Goal: Information Seeking & Learning: Check status

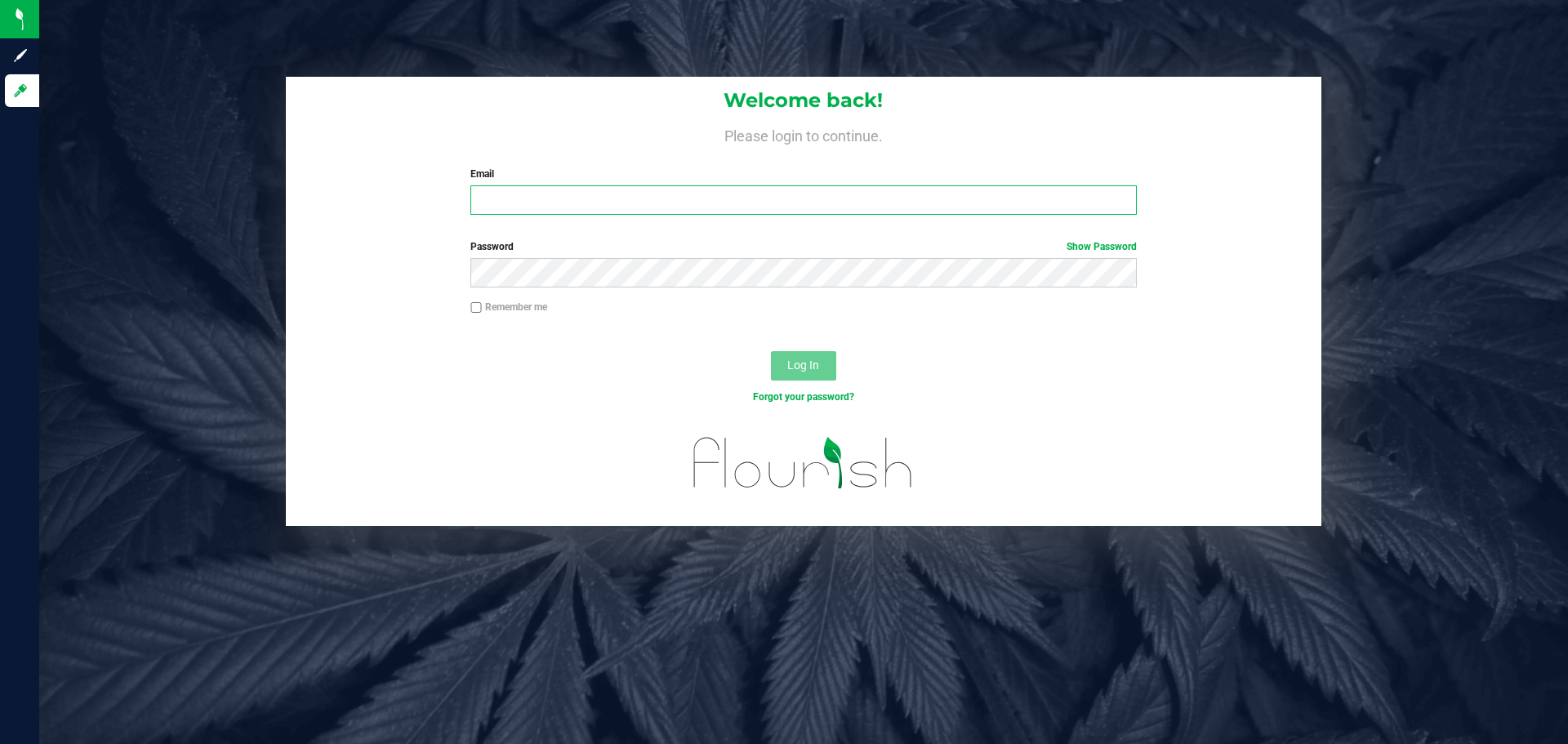
click at [674, 203] on input "Email" at bounding box center [803, 200] width 665 height 30
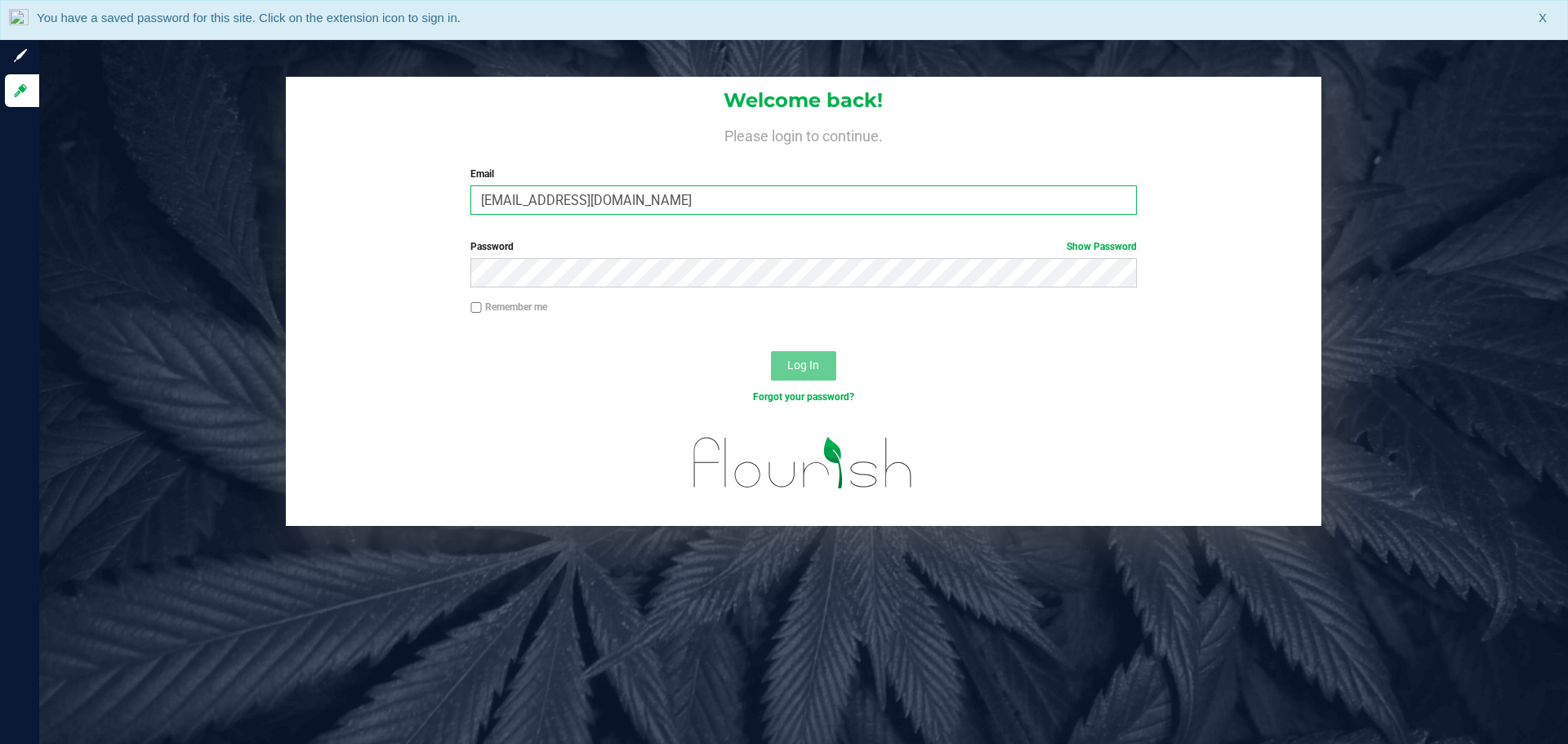
type input "cbrinkley@liveparallel.com"
click at [771, 351] on button "Log In" at bounding box center [803, 366] width 65 height 30
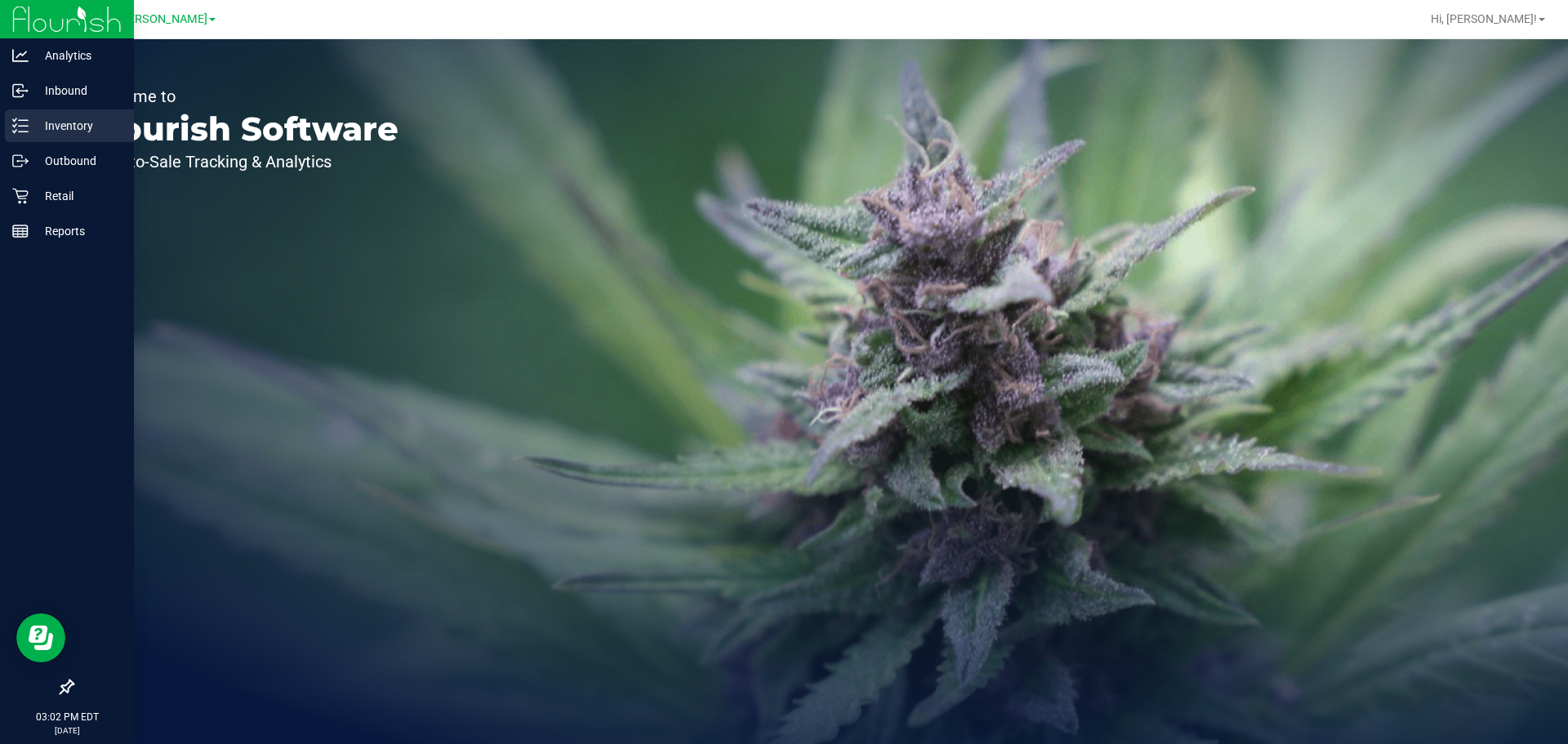
click at [92, 126] on p "Inventory" at bounding box center [77, 126] width 98 height 20
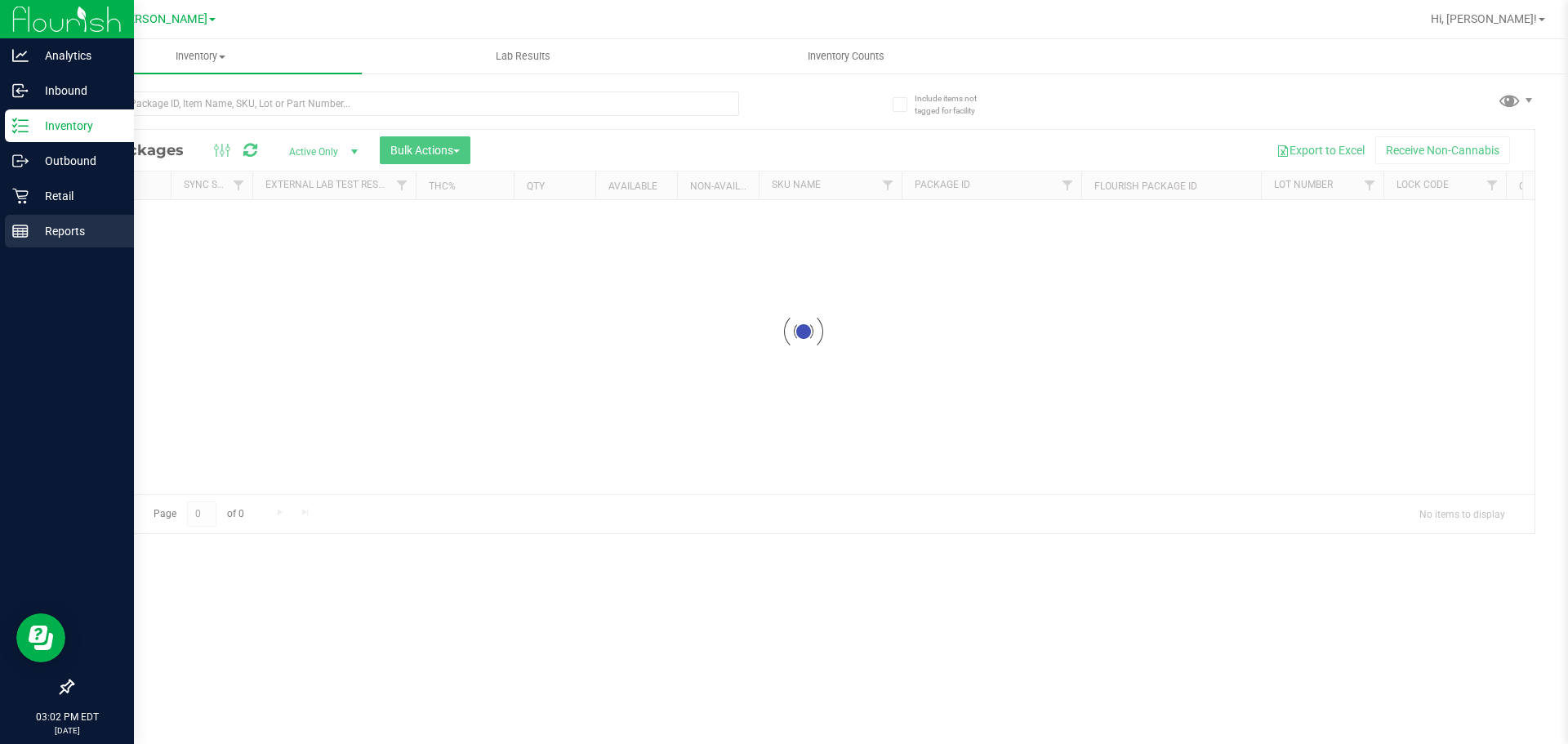
click at [45, 232] on p "Reports" at bounding box center [77, 231] width 98 height 20
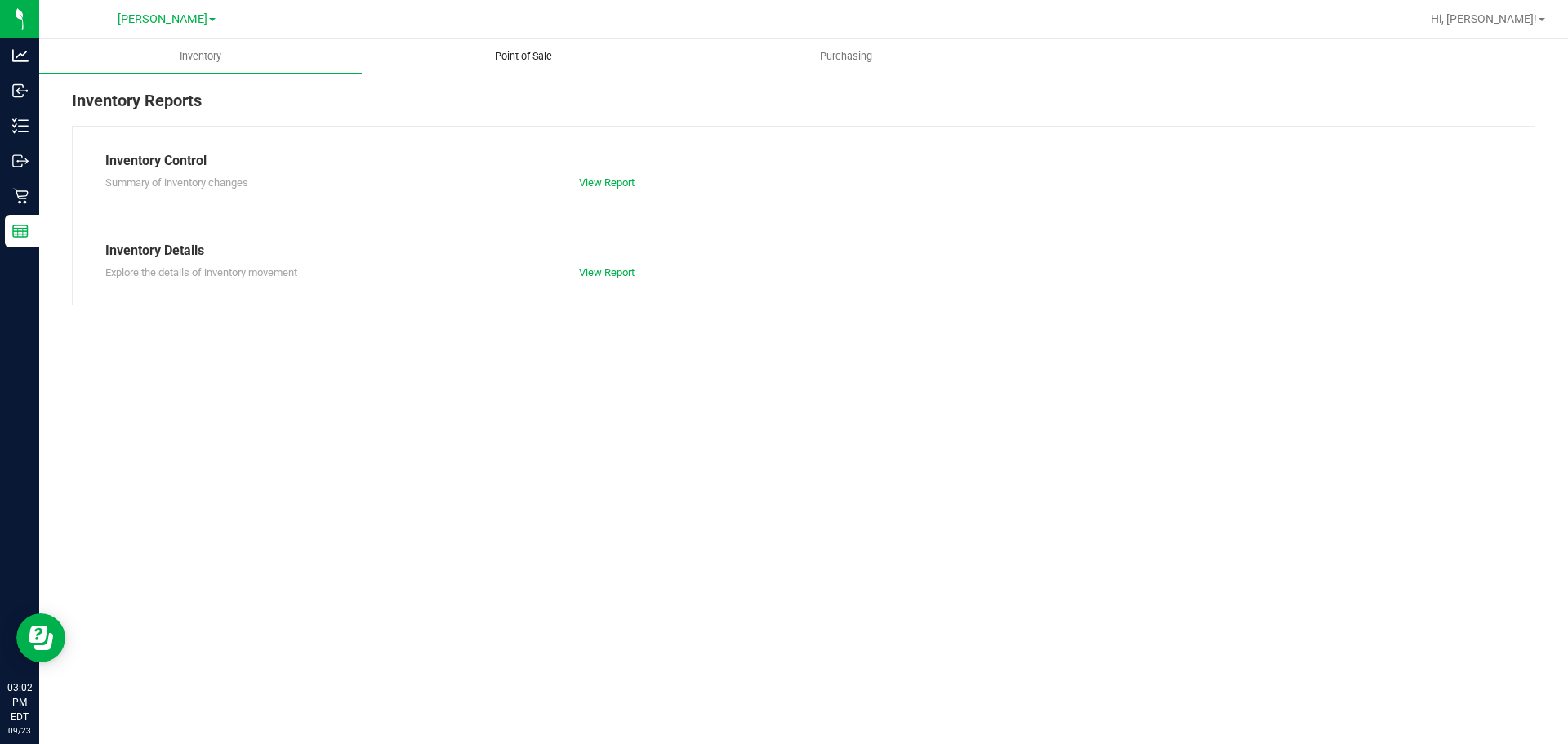
click at [514, 51] on span "Point of Sale" at bounding box center [523, 56] width 101 height 15
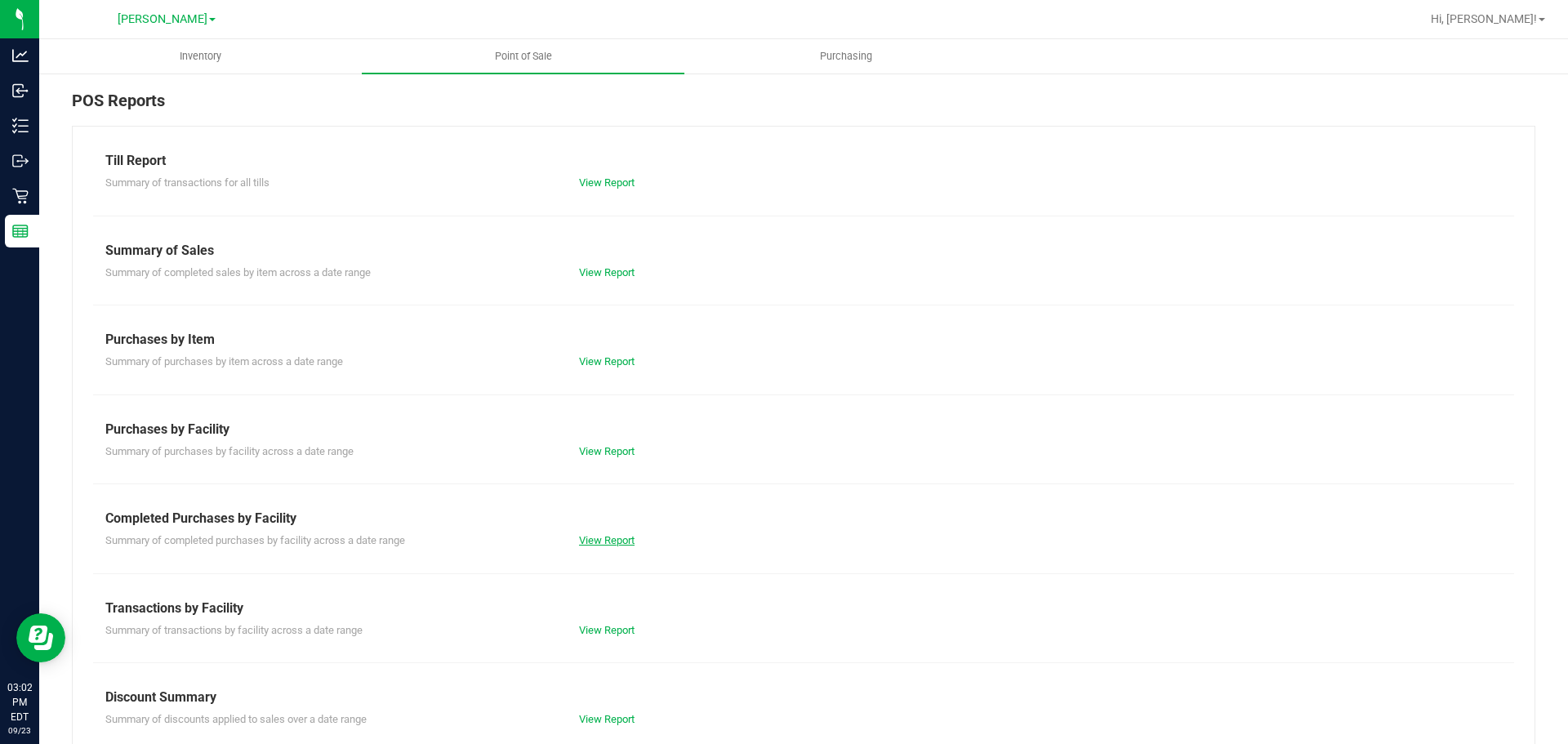
click at [617, 541] on link "View Report" at bounding box center [606, 540] width 55 height 12
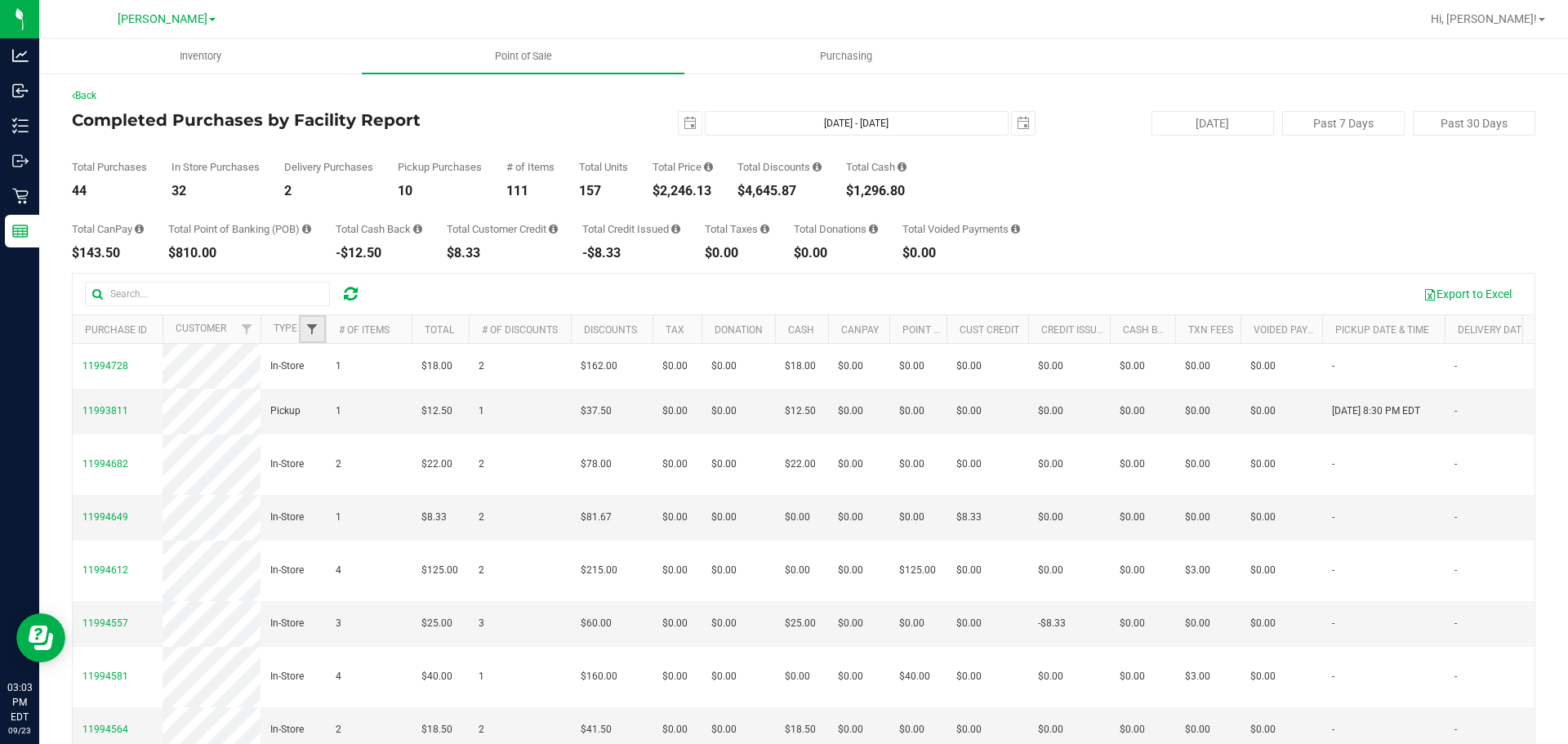
click at [307, 323] on span "Filter" at bounding box center [312, 329] width 13 height 13
click at [347, 421] on span "Delivery" at bounding box center [350, 421] width 35 height 10
click at [326, 421] on input "Delivery" at bounding box center [320, 421] width 11 height 11
checkbox input "true"
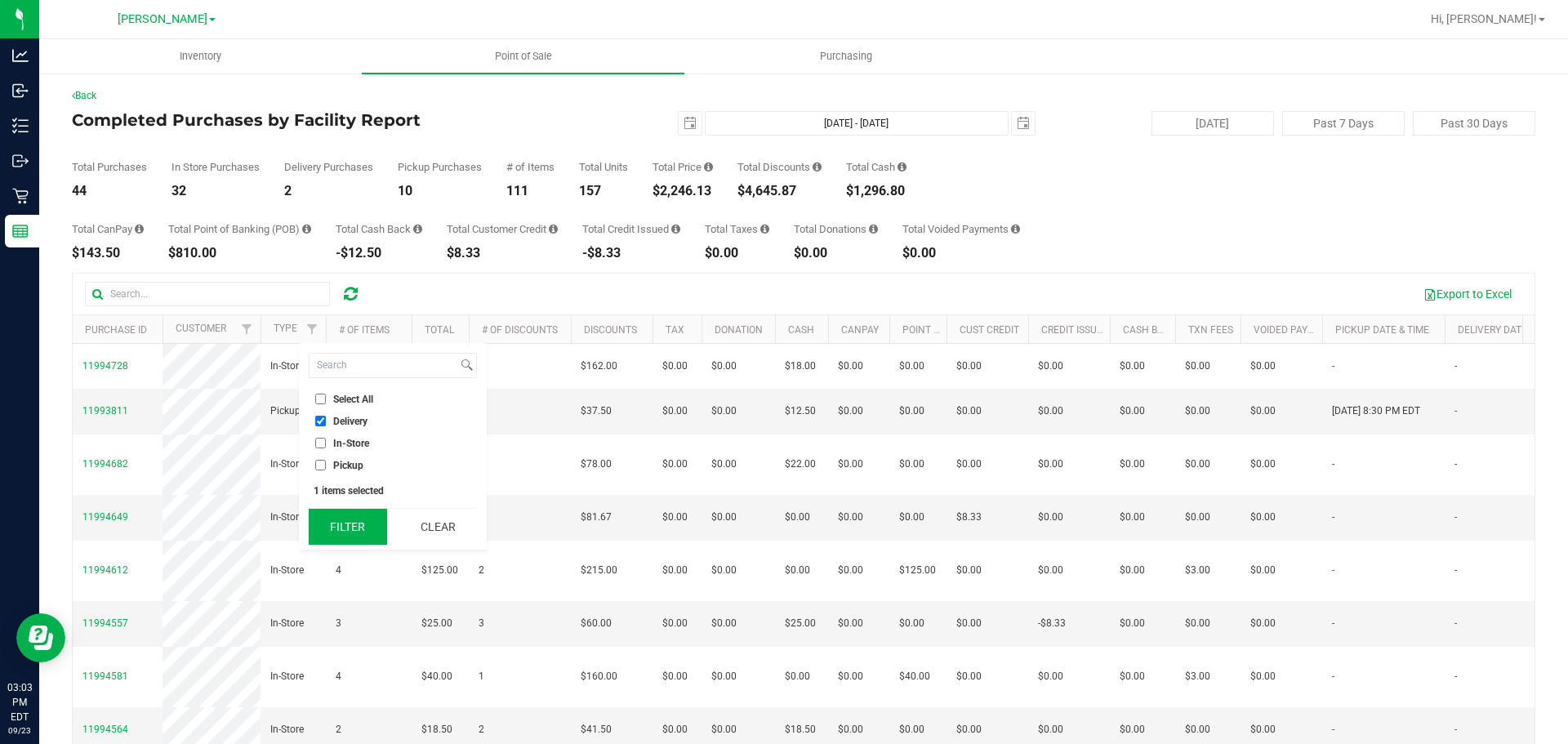
click at [336, 528] on button "Filter" at bounding box center [347, 527] width 78 height 36
